Goal: Find specific page/section: Find specific page/section

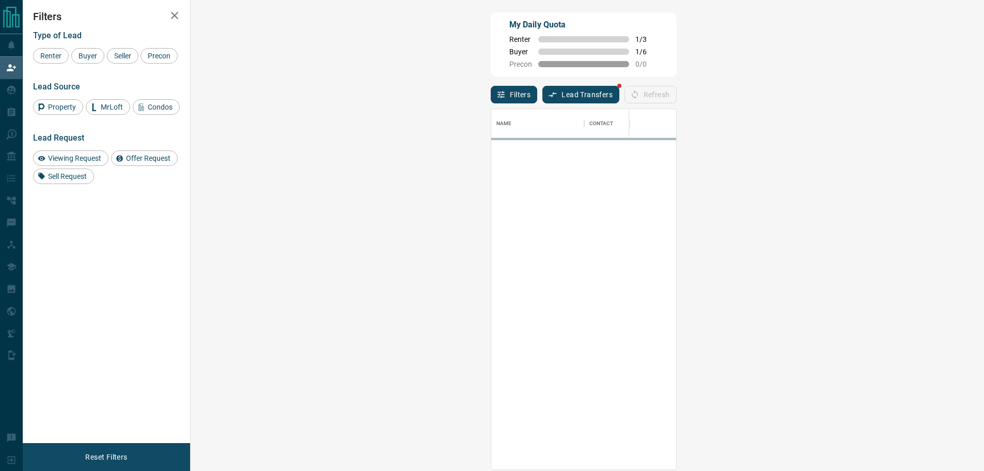
scroll to position [352, 764]
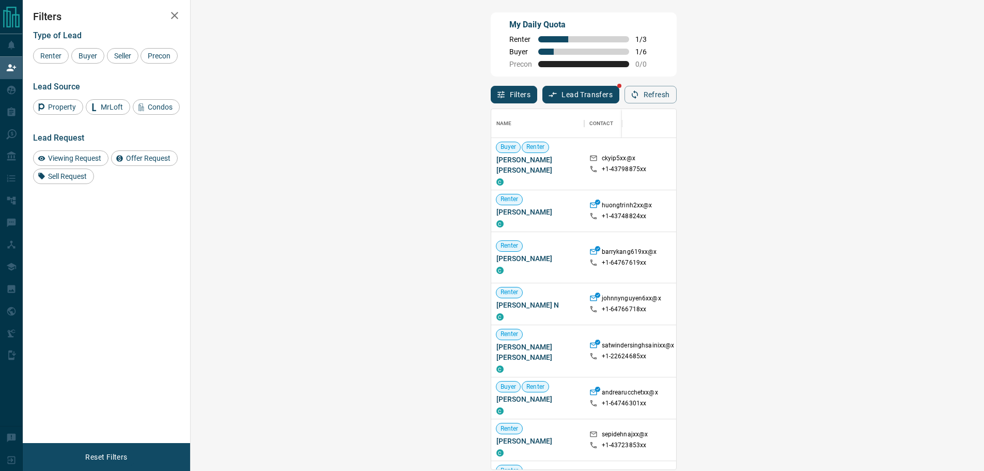
click at [890, 207] on span "Viewing Request ( 1 )" at bounding box center [918, 210] width 57 height 7
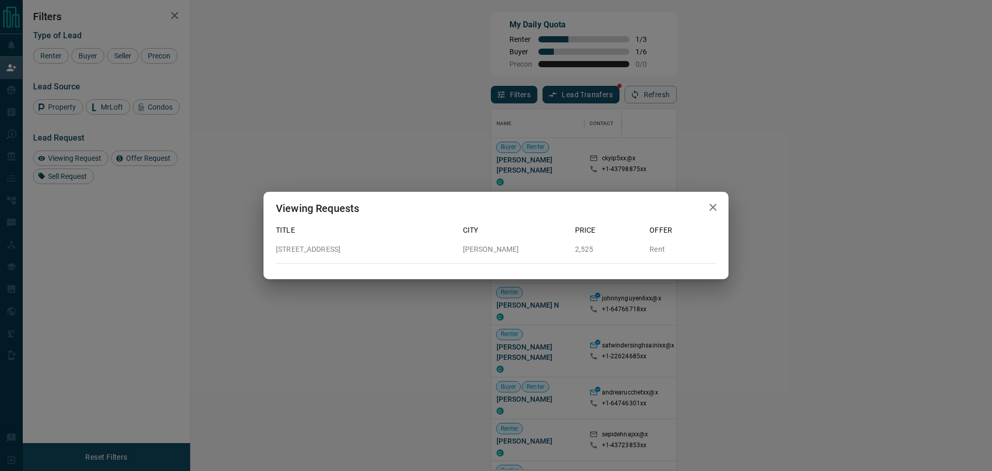
click at [720, 206] on button "button" at bounding box center [713, 207] width 21 height 21
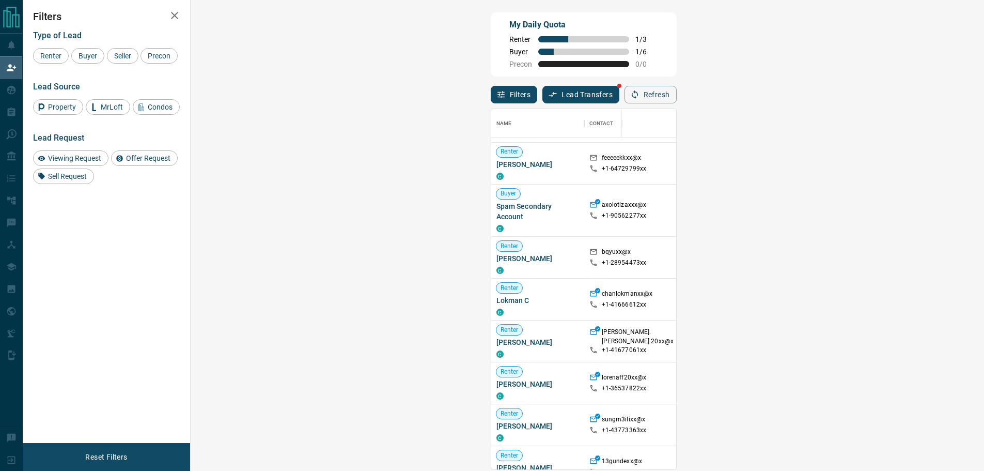
scroll to position [258, 0]
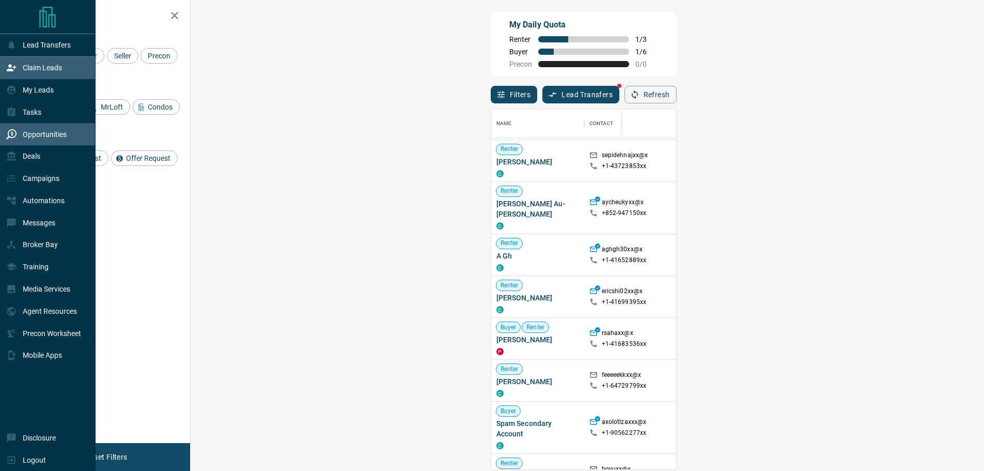
click at [15, 129] on div "Opportunities" at bounding box center [36, 134] width 60 height 17
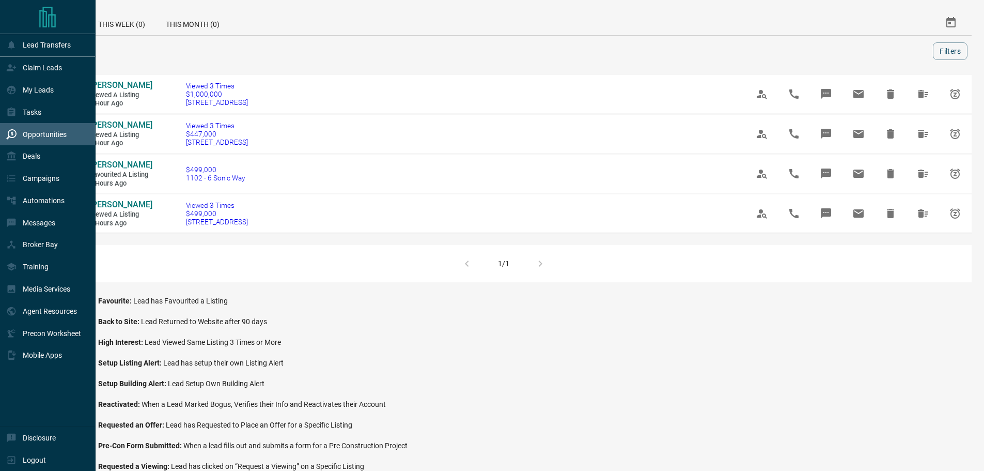
drag, startPoint x: 0, startPoint y: 64, endPoint x: 78, endPoint y: 7, distance: 96.2
click at [1, 64] on div "Claim Leads" at bounding box center [48, 68] width 96 height 22
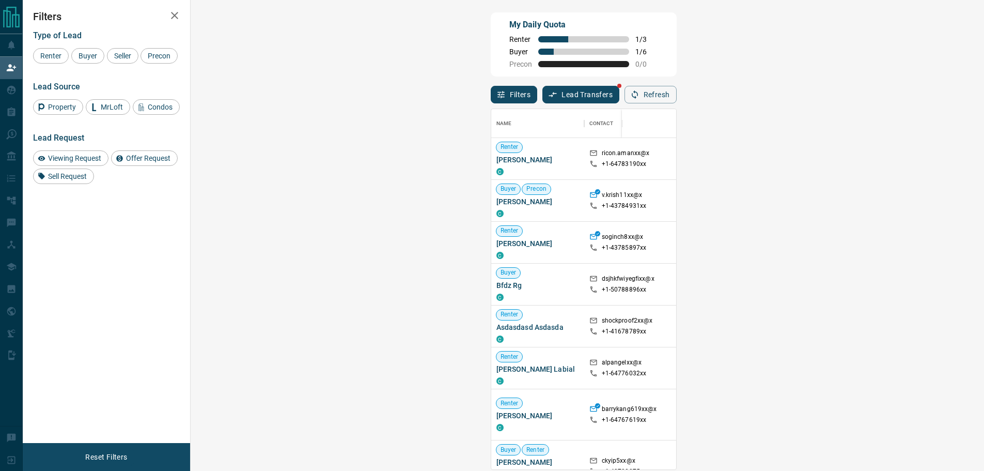
scroll to position [352, 764]
